Goal: Task Accomplishment & Management: Use online tool/utility

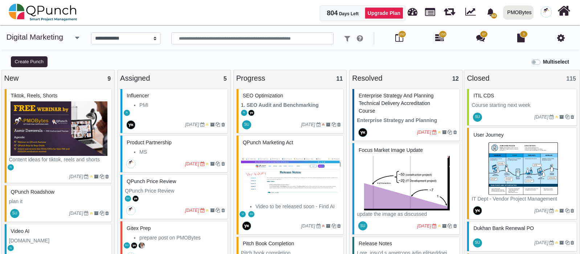
select select "*****"
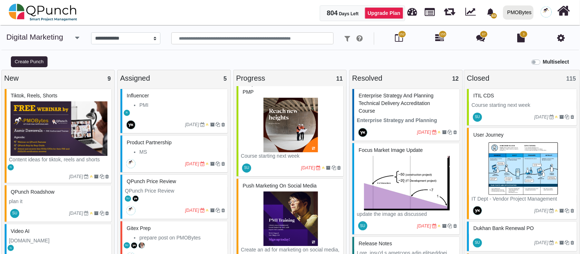
scroll to position [479, 0]
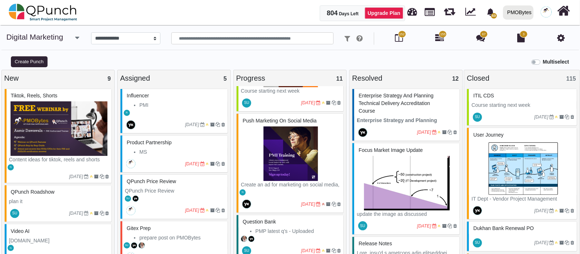
click at [158, 188] on p "QPunch Price Review" at bounding box center [175, 191] width 100 height 8
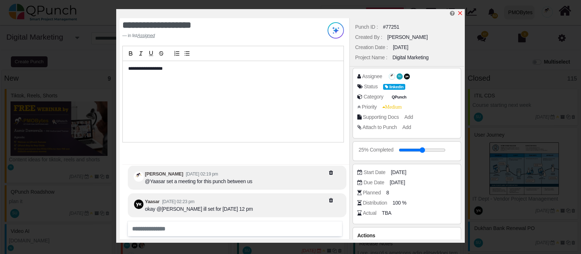
click at [460, 12] on icon "x" at bounding box center [460, 13] width 6 height 6
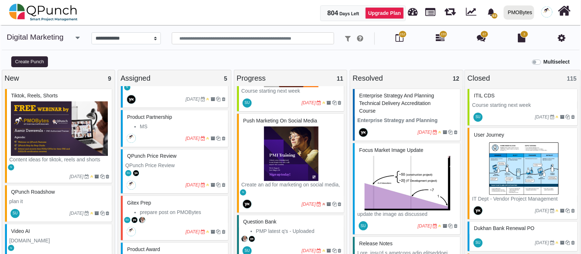
scroll to position [45, 0]
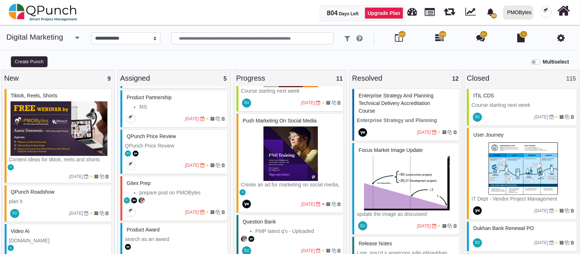
click at [171, 197] on div "SU" at bounding box center [174, 200] width 105 height 8
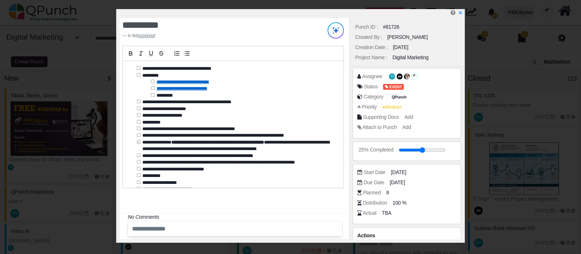
click at [142, 102] on div "**********" at bounding box center [233, 124] width 221 height 127
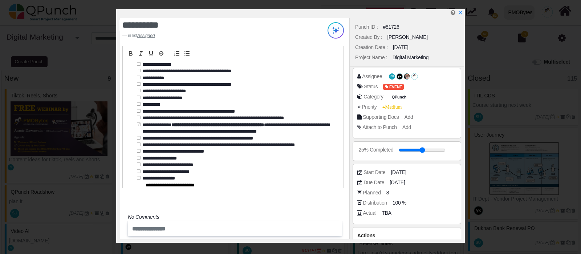
scroll to position [51, 0]
click at [432, 195] on div "Planned 8" at bounding box center [408, 192] width 103 height 7
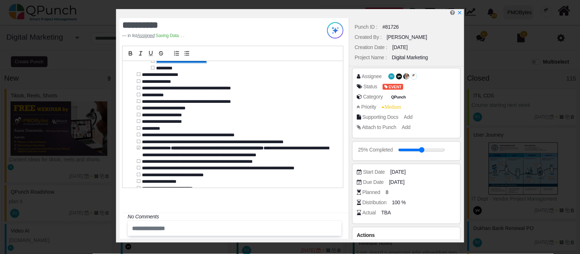
scroll to position [0, 0]
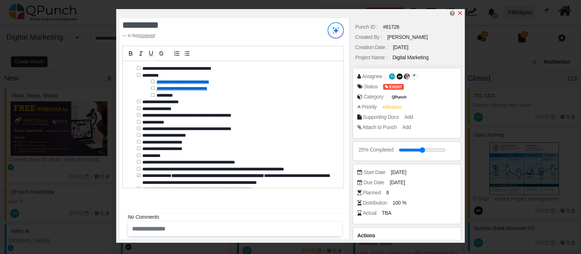
click at [459, 12] on icon "x" at bounding box center [460, 13] width 6 height 6
